Goal: Transaction & Acquisition: Purchase product/service

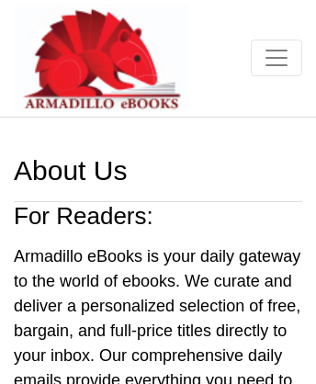
click at [73, 41] on img at bounding box center [101, 58] width 174 height 107
